Goal: Information Seeking & Learning: Learn about a topic

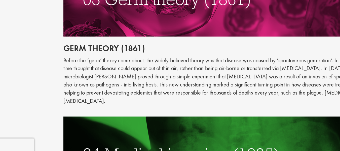
scroll to position [492, 0]
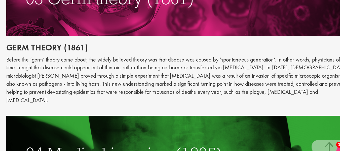
click at [196, 81] on p "Before the ‘germ’ theory came about, the widely believed theory was that diseas…" at bounding box center [212, 90] width 247 height 34
click at [243, 73] on p "Before the ‘germ’ theory came about, the widely believed theory was that diseas…" at bounding box center [212, 90] width 247 height 34
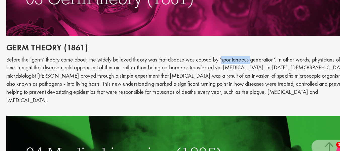
click at [263, 73] on p "Before the ‘germ’ theory came about, the widely believed theory was that diseas…" at bounding box center [212, 90] width 247 height 34
drag, startPoint x: 242, startPoint y: 70, endPoint x: 282, endPoint y: 72, distance: 39.5
click at [282, 73] on p "Before the ‘germ’ theory came about, the widely believed theory was that diseas…" at bounding box center [212, 90] width 247 height 34
click at [277, 73] on p "Before the ‘germ’ theory came about, the widely believed theory was that diseas…" at bounding box center [212, 90] width 247 height 34
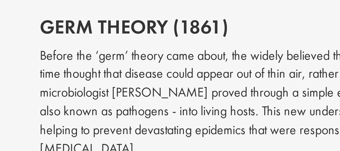
drag, startPoint x: 270, startPoint y: 76, endPoint x: 134, endPoint y: 77, distance: 136.0
click at [134, 77] on p "Before the ‘germ’ theory came about, the widely believed theory was that diseas…" at bounding box center [212, 90] width 247 height 34
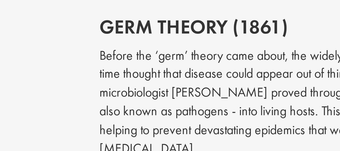
click at [117, 82] on p "Before the ‘germ’ theory came about, the widely believed theory was that diseas…" at bounding box center [212, 90] width 247 height 34
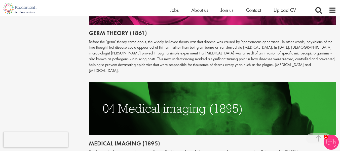
scroll to position [526, 0]
click at [286, 30] on h2 "Germ theory (1861)" at bounding box center [212, 33] width 247 height 7
click at [111, 39] on p "Before the ‘germ’ theory came about, the widely believed theory was that diseas…" at bounding box center [212, 56] width 247 height 34
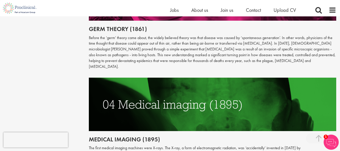
scroll to position [530, 0]
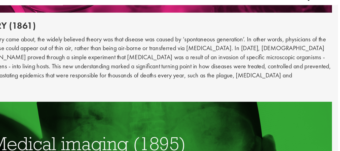
click at [268, 78] on img at bounding box center [212, 104] width 247 height 53
click at [243, 38] on p "Before the ‘germ’ theory came about, the widely believed theory was that diseas…" at bounding box center [212, 52] width 247 height 34
click at [296, 72] on div at bounding box center [212, 75] width 255 height 6
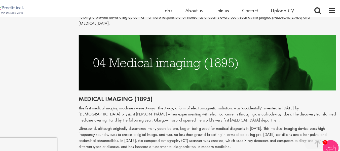
scroll to position [574, 0]
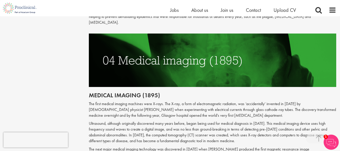
click at [102, 102] on p "The first medical imaging machines were X-rays. The X-ray, a form of electromag…" at bounding box center [212, 109] width 247 height 17
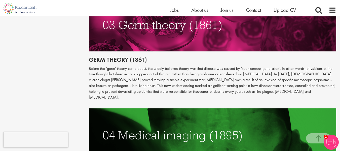
scroll to position [499, 0]
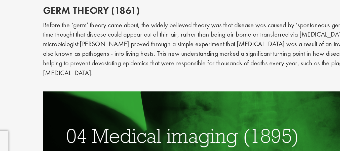
click at [110, 71] on p "Before the ‘germ’ theory came about, the widely believed theory was that diseas…" at bounding box center [212, 83] width 247 height 34
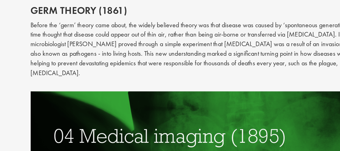
click at [186, 73] on p "Before the ‘germ’ theory came about, the widely believed theory was that diseas…" at bounding box center [212, 83] width 247 height 34
click at [189, 73] on p "Before the ‘germ’ theory came about, the widely believed theory was that diseas…" at bounding box center [212, 83] width 247 height 34
click at [189, 74] on p "Before the ‘germ’ theory came about, the widely believed theory was that diseas…" at bounding box center [212, 83] width 247 height 34
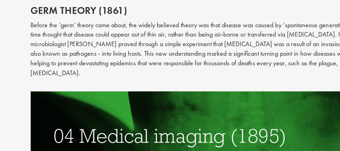
click at [189, 74] on p "Before the ‘germ’ theory came about, the widely believed theory was that diseas…" at bounding box center [212, 83] width 247 height 34
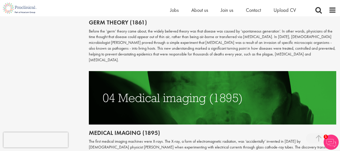
scroll to position [541, 0]
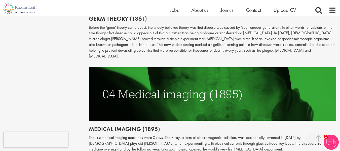
click at [90, 125] on h2 "Medical imaging (1895)" at bounding box center [212, 128] width 247 height 7
click at [94, 125] on h2 "Medical imaging (1895)" at bounding box center [212, 128] width 247 height 7
drag, startPoint x: 89, startPoint y: 116, endPoint x: 139, endPoint y: 117, distance: 50.0
click at [139, 125] on h2 "Medical imaging (1895)" at bounding box center [212, 128] width 247 height 7
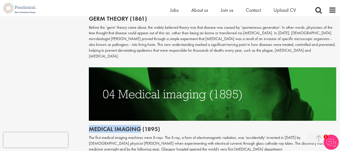
click at [139, 125] on h2 "Medical imaging (1895)" at bounding box center [212, 128] width 247 height 7
drag, startPoint x: 139, startPoint y: 117, endPoint x: 90, endPoint y: 116, distance: 49.5
click at [90, 125] on h2 "Medical imaging (1895)" at bounding box center [212, 128] width 247 height 7
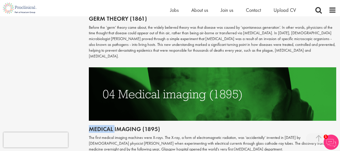
click at [90, 125] on h2 "Medical imaging (1895)" at bounding box center [212, 128] width 247 height 7
click at [92, 125] on h2 "Medical imaging (1895)" at bounding box center [212, 128] width 247 height 7
click at [129, 125] on h2 "Medical imaging (1895)" at bounding box center [212, 128] width 247 height 7
click at [228, 25] on p "Before the ‘germ’ theory came about, the widely believed theory was that diseas…" at bounding box center [212, 42] width 247 height 34
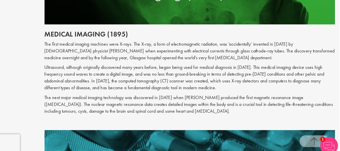
scroll to position [622, 0]
